Goal: Transaction & Acquisition: Purchase product/service

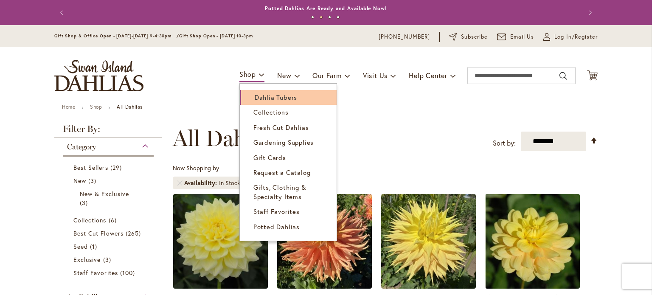
click at [257, 94] on span "Dahlia Tubers" at bounding box center [276, 97] width 42 height 8
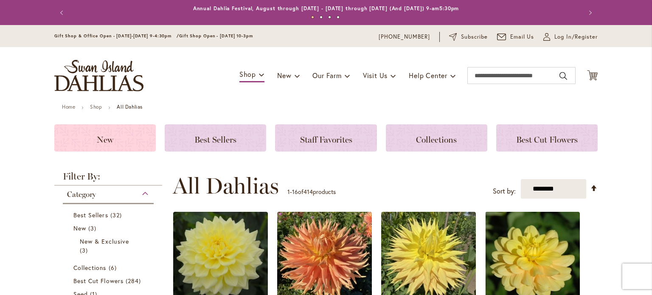
click at [117, 137] on h3 "New" at bounding box center [105, 137] width 81 height 9
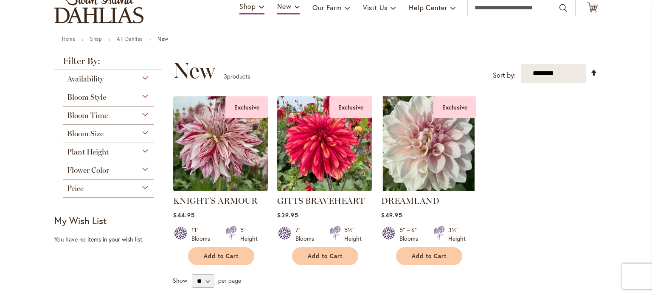
scroll to position [68, 0]
click at [144, 95] on div "Bloom Style" at bounding box center [108, 96] width 91 height 14
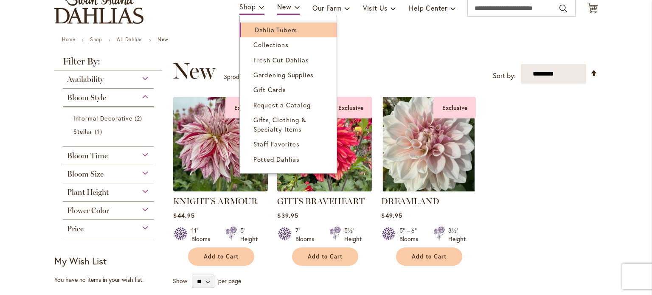
click at [260, 27] on span "Dahlia Tubers" at bounding box center [276, 29] width 42 height 8
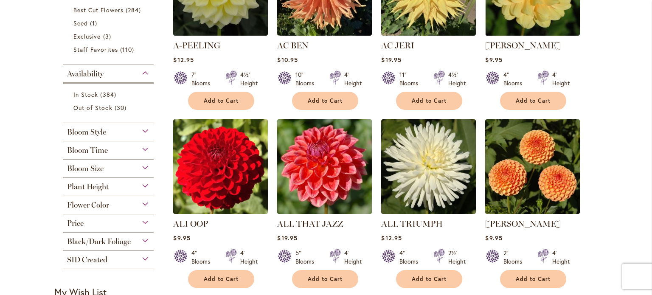
scroll to position [272, 0]
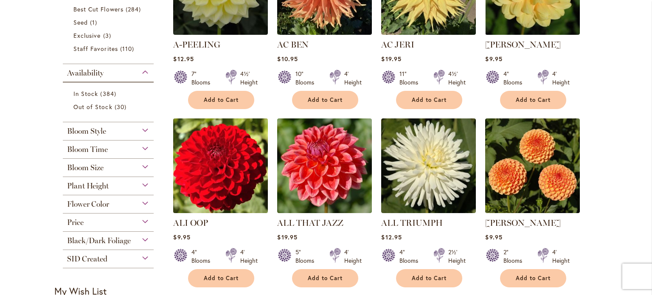
click at [208, 158] on img at bounding box center [220, 165] width 99 height 99
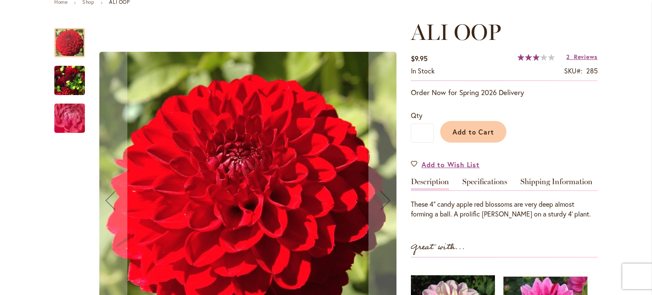
scroll to position [107, 0]
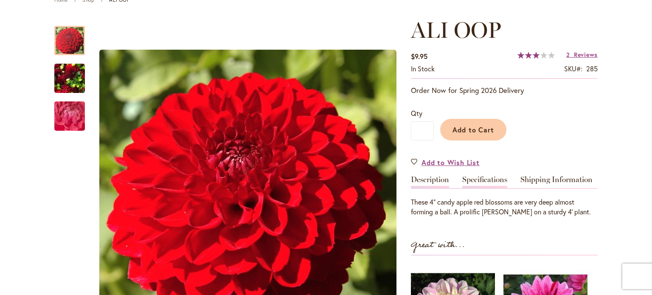
click at [473, 178] on link "Specifications" at bounding box center [484, 182] width 45 height 12
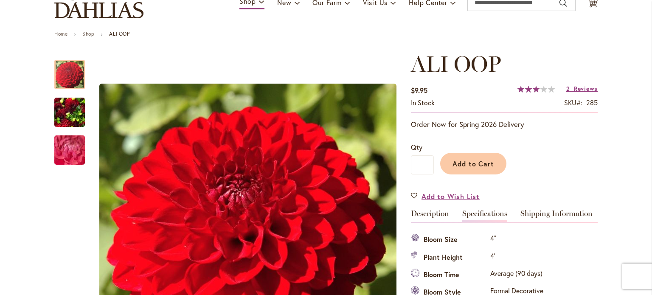
scroll to position [0, 0]
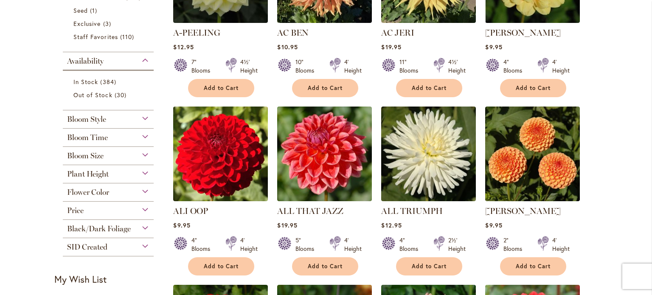
scroll to position [285, 0]
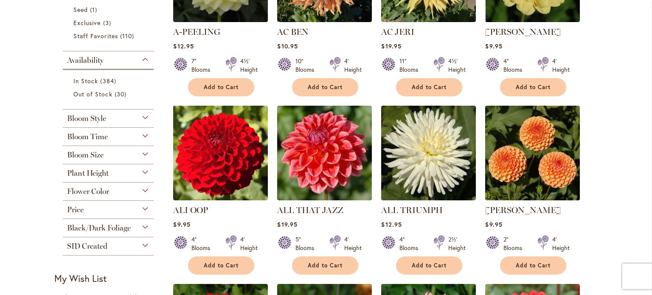
click at [142, 117] on div "Bloom Style" at bounding box center [108, 117] width 91 height 14
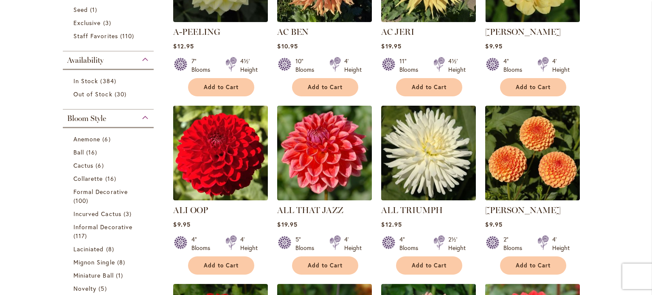
scroll to position [394, 0]
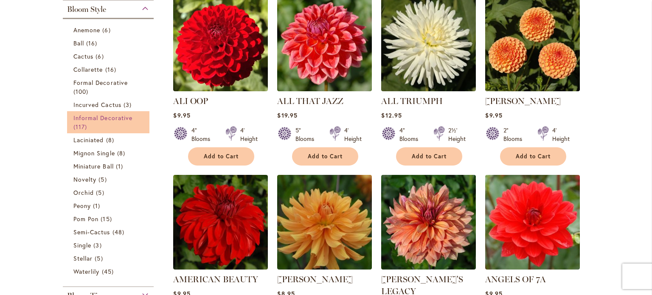
click at [106, 120] on span "Informal Decorative" at bounding box center [102, 118] width 59 height 8
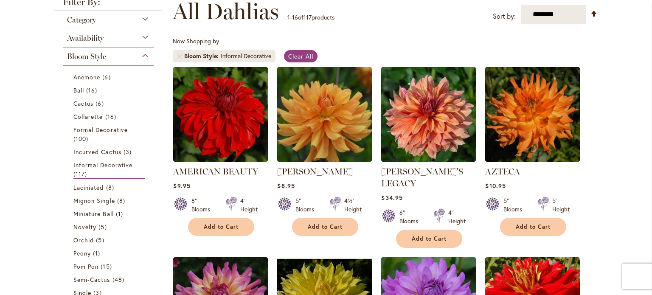
scroll to position [127, 0]
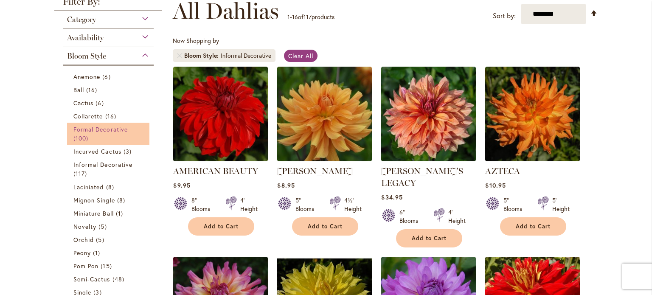
click at [112, 130] on span "Formal Decorative" at bounding box center [100, 129] width 54 height 8
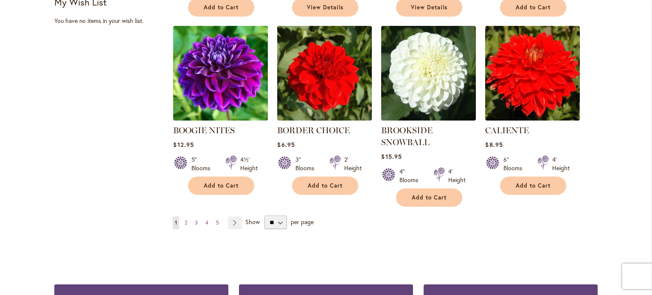
scroll to position [704, 0]
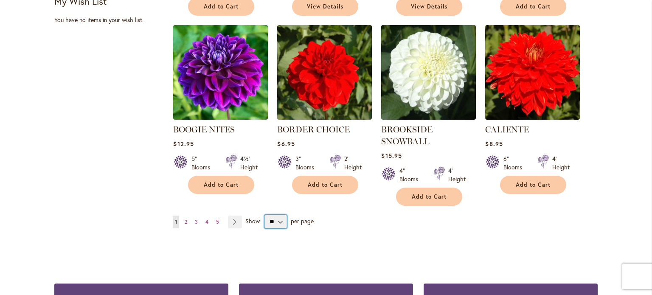
click at [277, 219] on select "** ** ** **" at bounding box center [276, 222] width 23 height 14
select select "**"
click at [265, 215] on select "** ** ** **" at bounding box center [276, 222] width 23 height 14
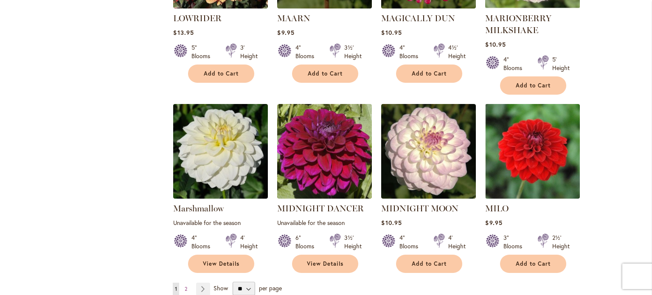
scroll to position [2869, 0]
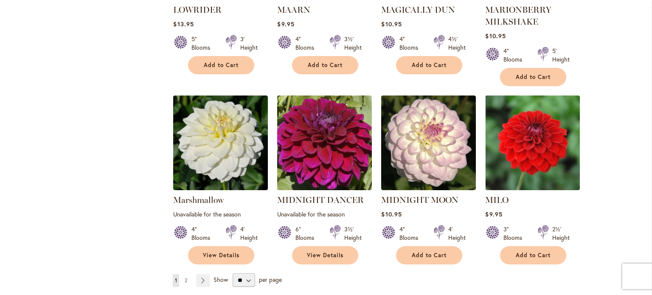
click at [323, 93] on img at bounding box center [324, 142] width 99 height 99
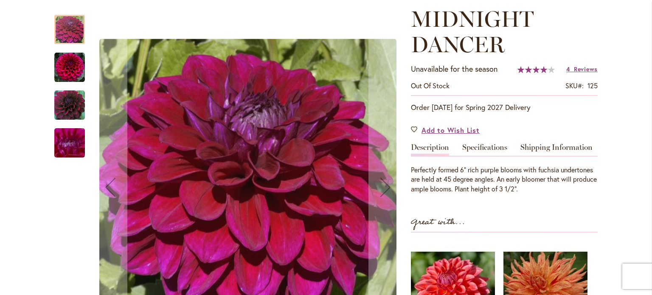
scroll to position [119, 0]
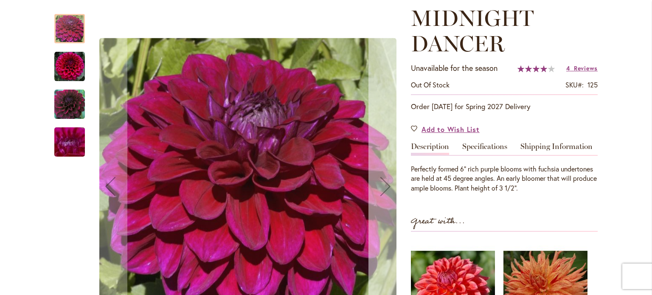
click at [381, 188] on div "Next" at bounding box center [386, 186] width 34 height 34
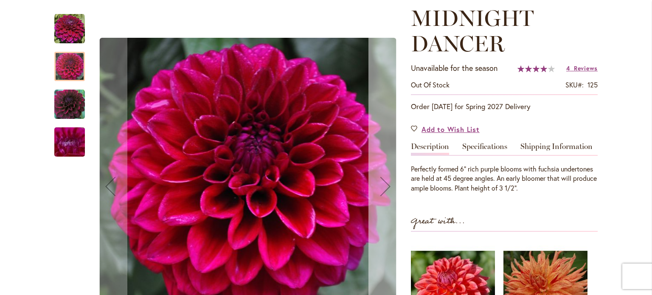
click at [381, 188] on div "Next" at bounding box center [386, 186] width 34 height 34
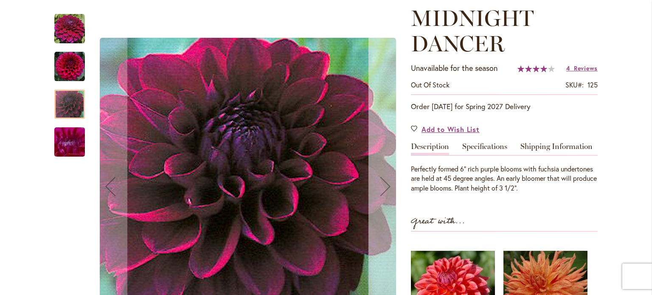
click at [381, 188] on div "Next" at bounding box center [386, 186] width 34 height 34
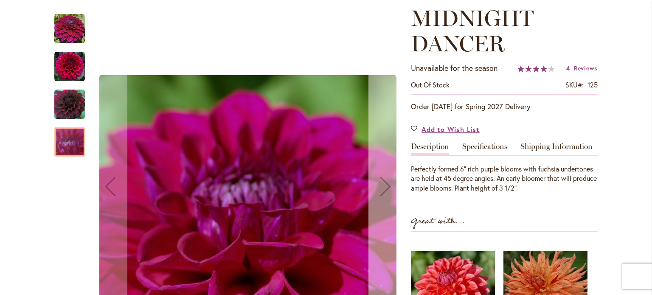
click at [381, 188] on div "Next" at bounding box center [386, 186] width 34 height 34
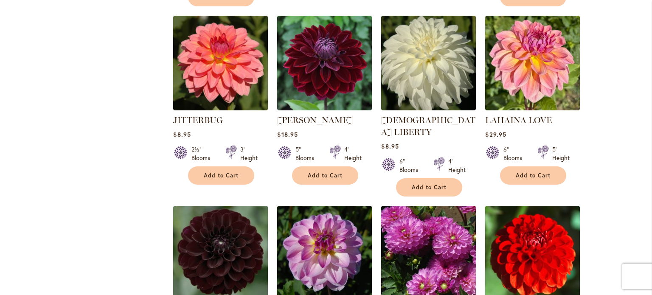
scroll to position [2444, 0]
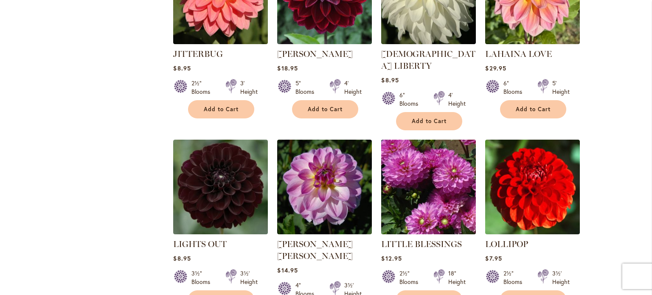
click at [436, 137] on img at bounding box center [428, 186] width 99 height 99
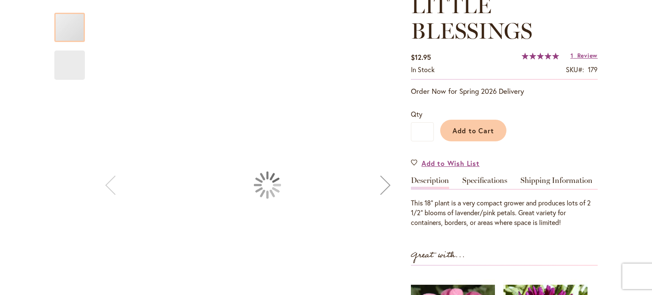
scroll to position [135, 0]
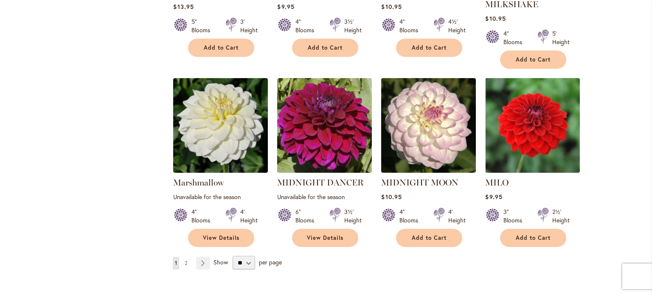
scroll to position [2888, 0]
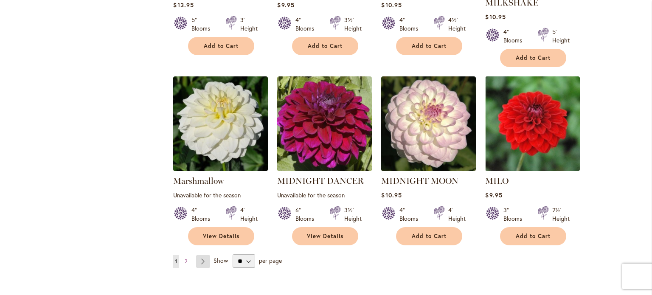
click at [204, 255] on link "Page Next" at bounding box center [203, 261] width 14 height 13
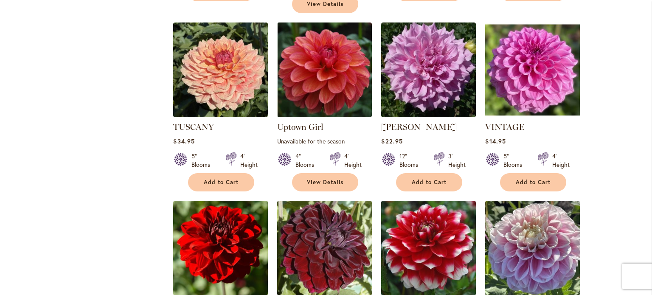
scroll to position [1457, 0]
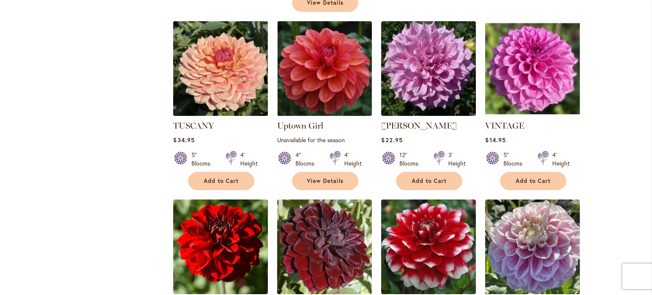
click at [216, 51] on img at bounding box center [220, 68] width 99 height 99
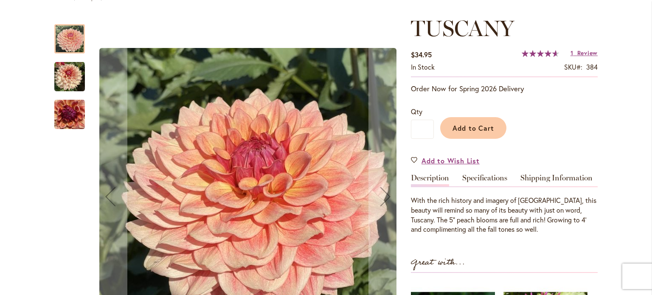
scroll to position [110, 0]
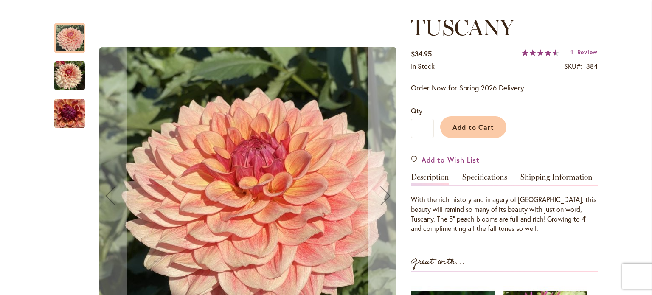
click at [383, 195] on div "Next" at bounding box center [386, 196] width 34 height 34
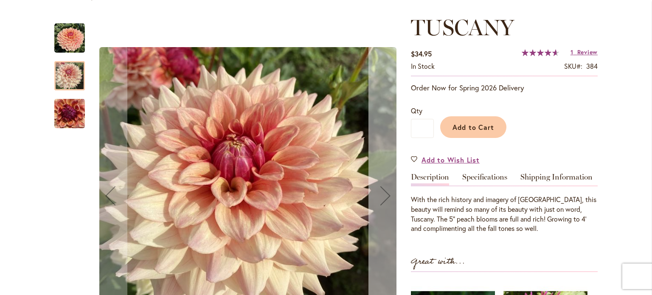
click at [383, 195] on div "Next" at bounding box center [386, 196] width 34 height 34
